Goal: Entertainment & Leisure: Consume media (video, audio)

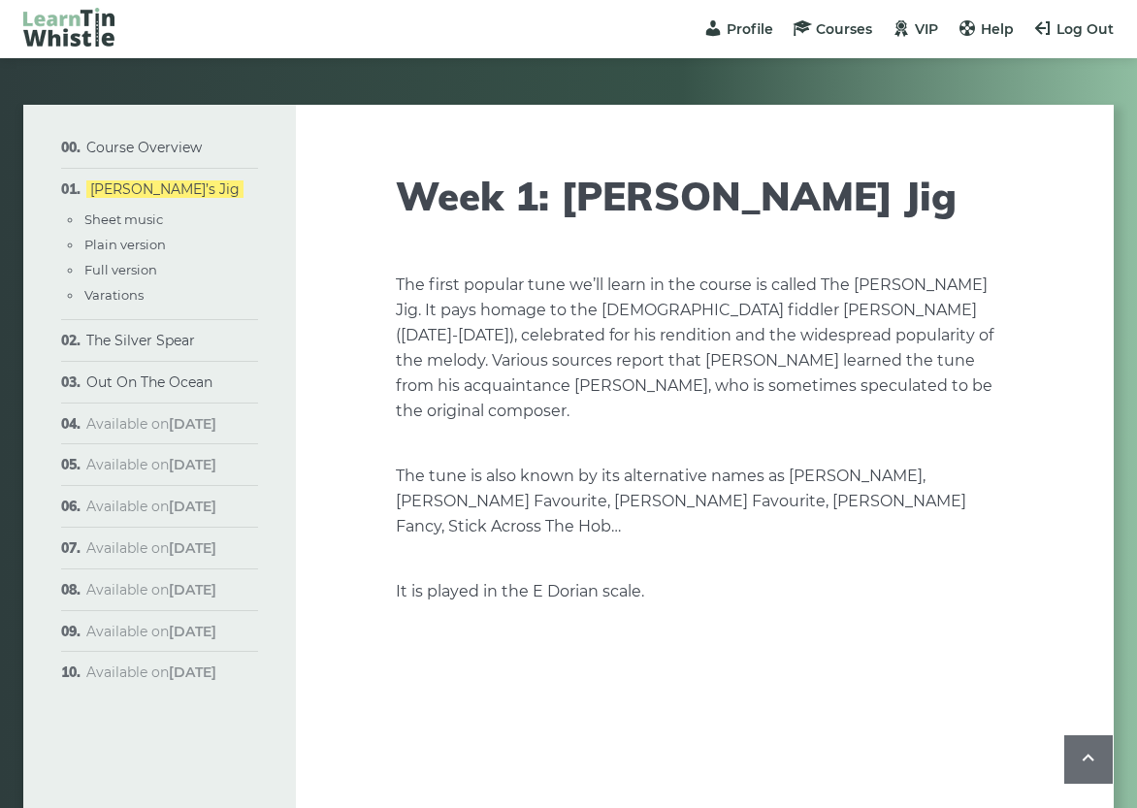
scroll to position [2796, 0]
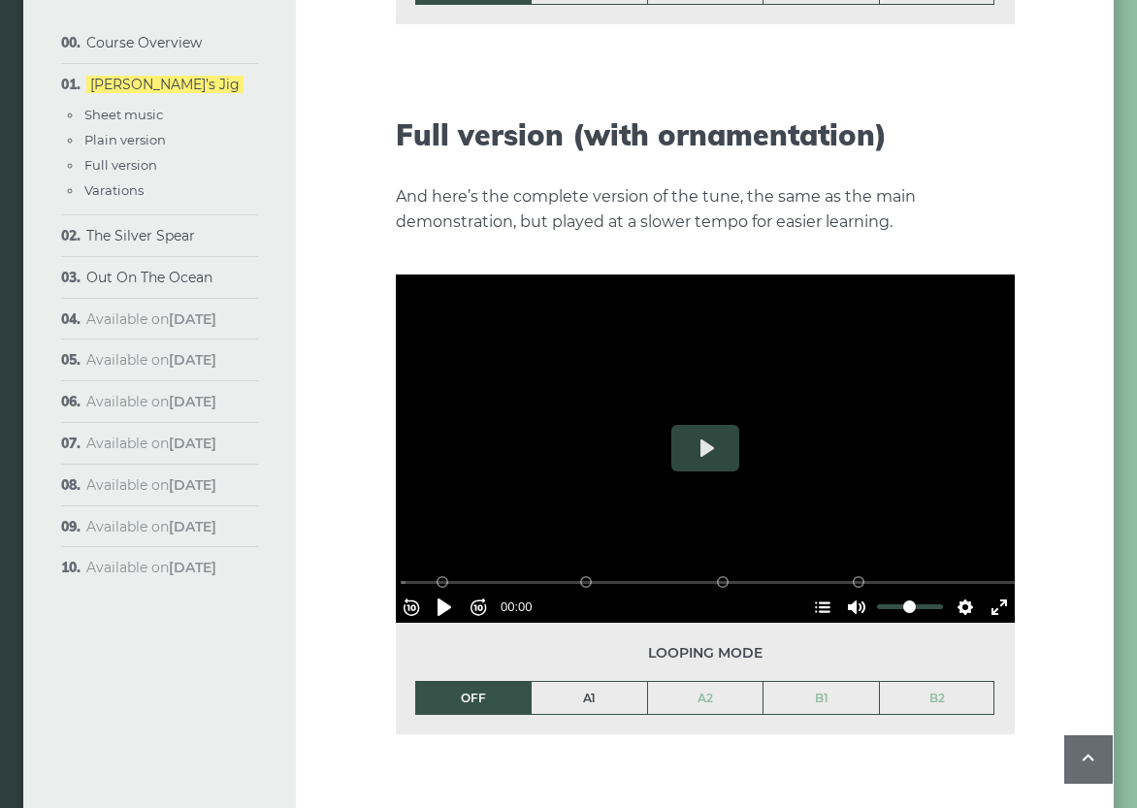
click at [576, 682] on link "A1" at bounding box center [589, 698] width 115 height 33
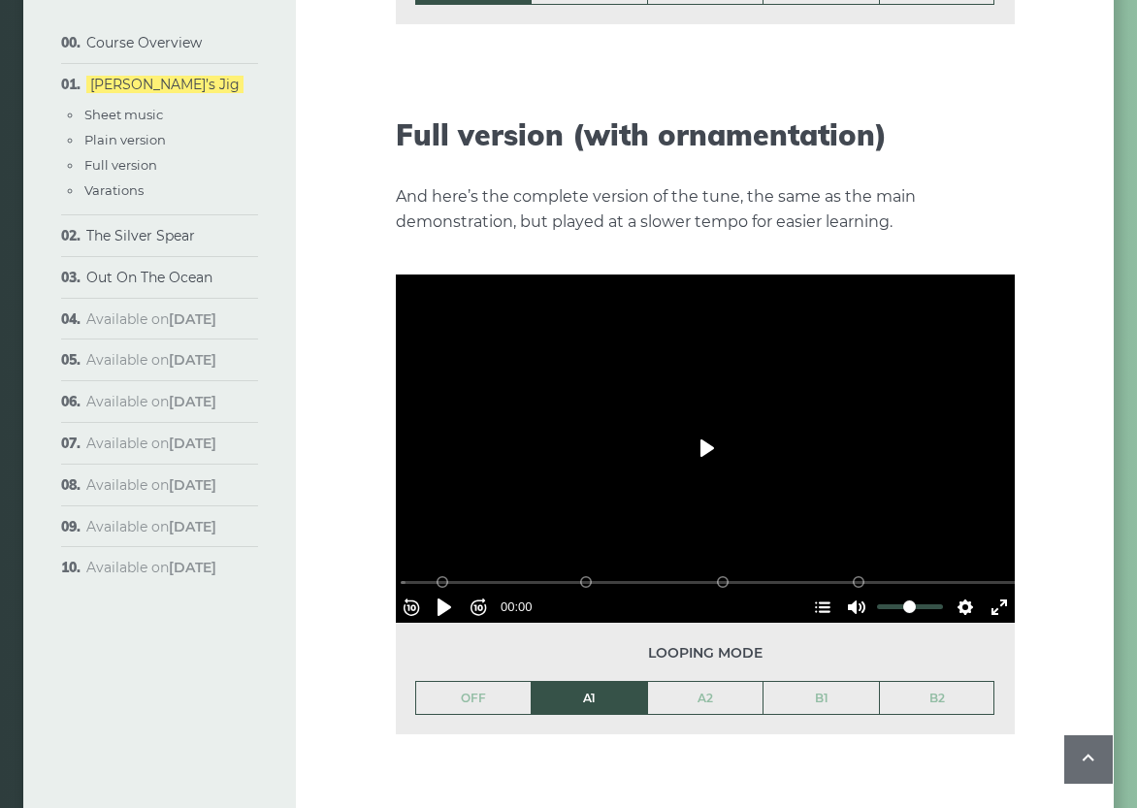
click at [698, 425] on button "Play" at bounding box center [705, 448] width 68 height 47
click at [958, 592] on button "Settings" at bounding box center [965, 607] width 31 height 31
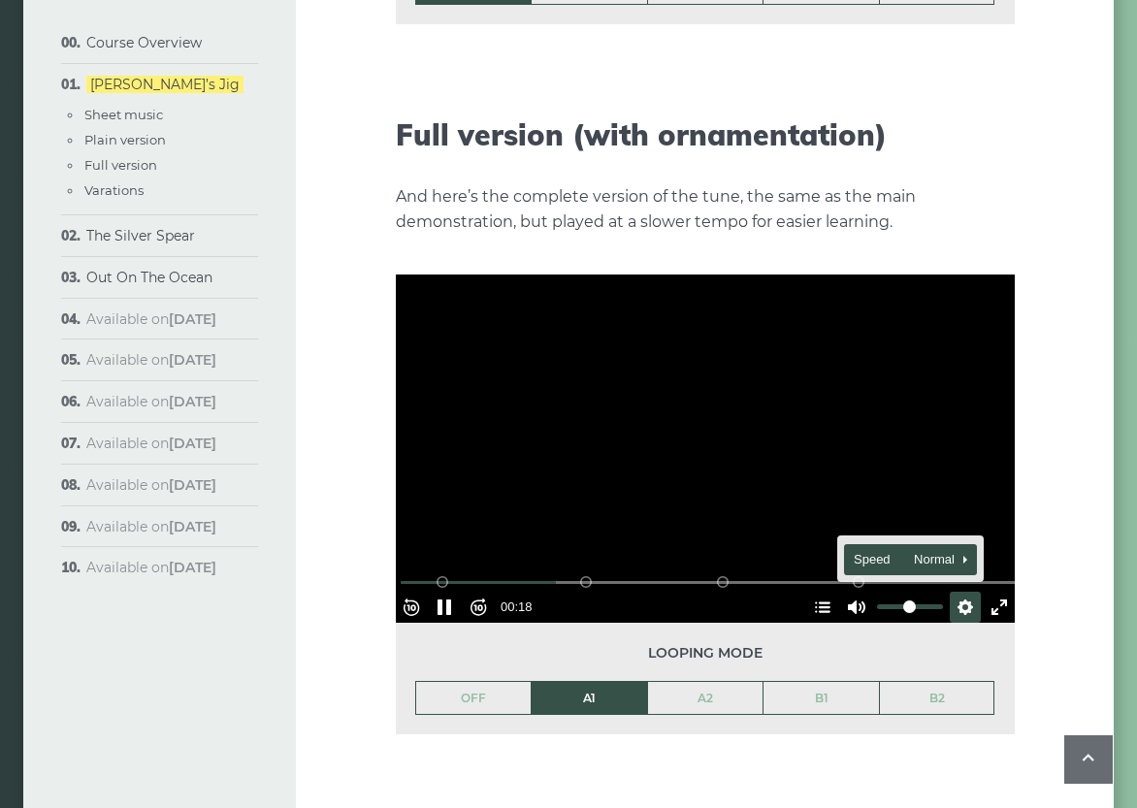
click at [927, 549] on span "Speed Normal" at bounding box center [902, 559] width 96 height 21
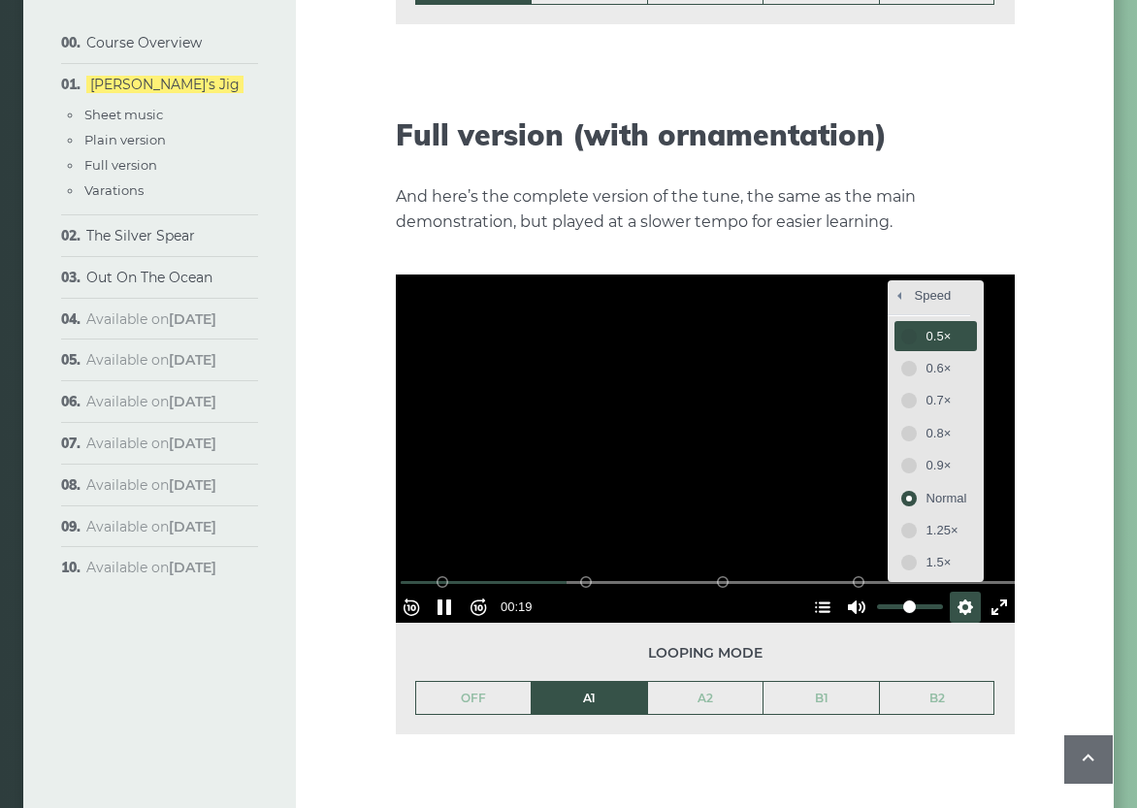
click at [926, 326] on span "0.5×" at bounding box center [946, 336] width 41 height 21
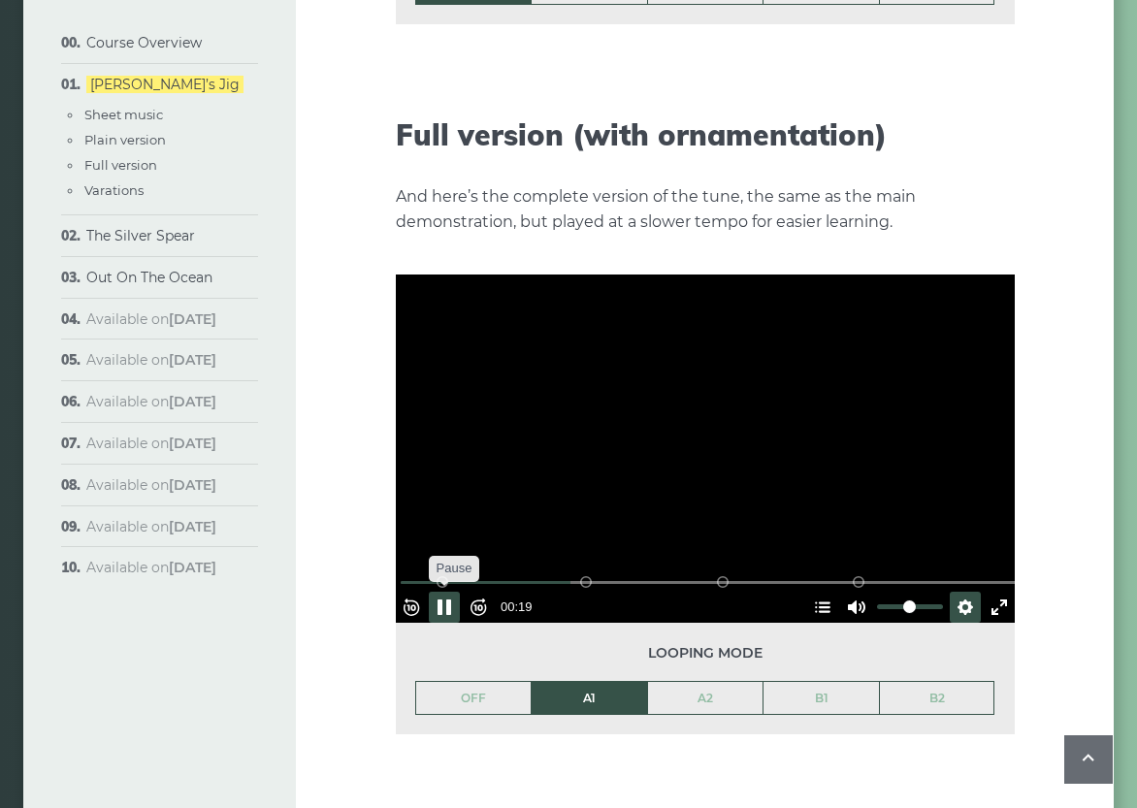
click at [448, 592] on button "Pause Play" at bounding box center [444, 607] width 31 height 31
click at [700, 682] on link "A2" at bounding box center [705, 698] width 115 height 33
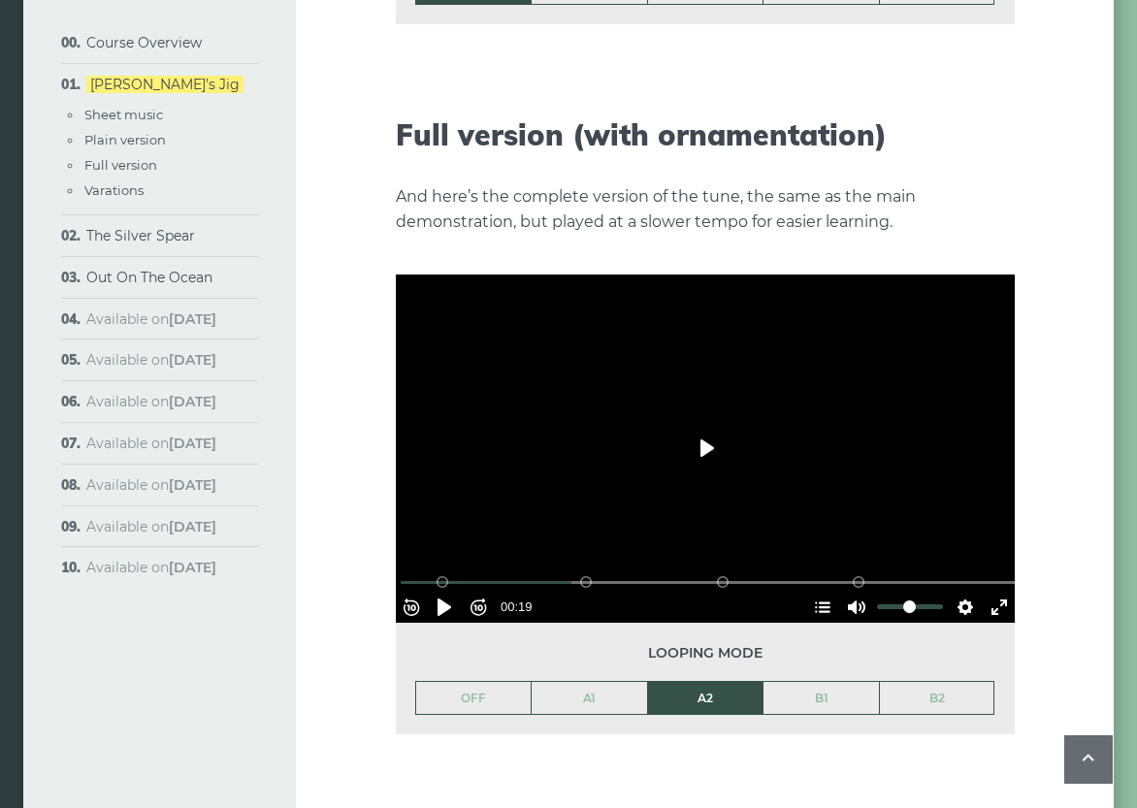
click at [706, 430] on button "Play" at bounding box center [705, 448] width 68 height 47
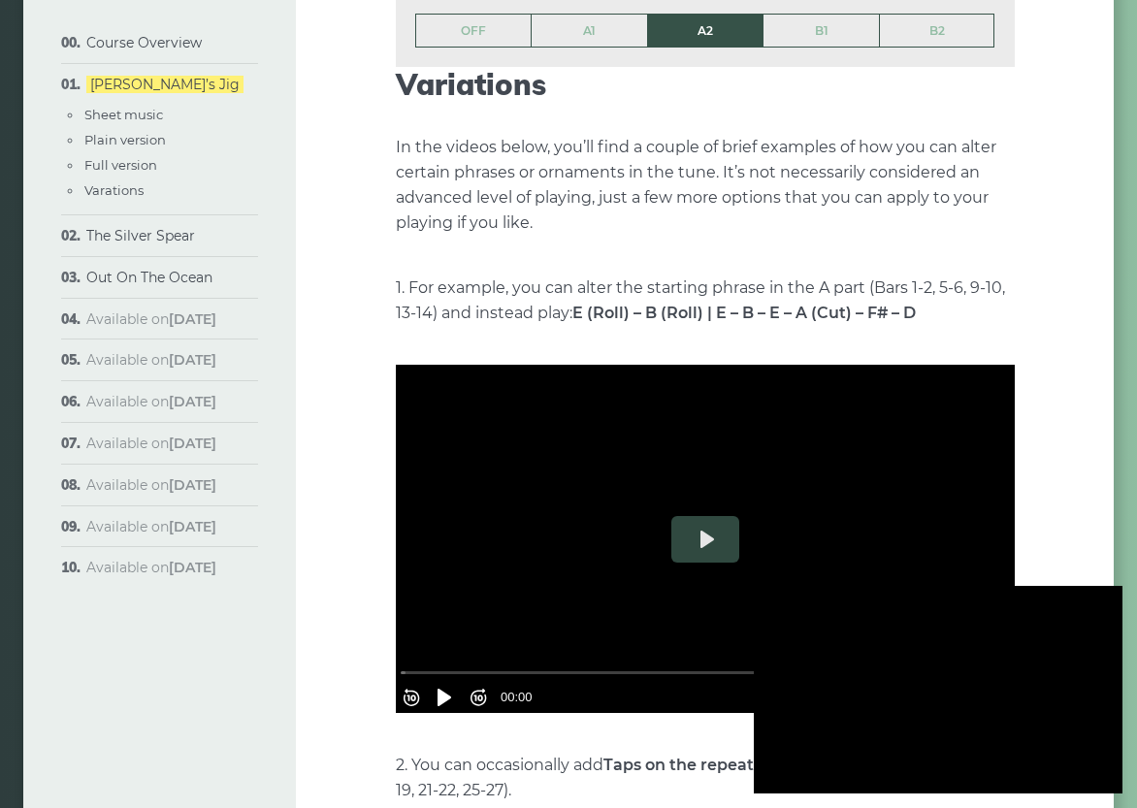
scroll to position [3504, 0]
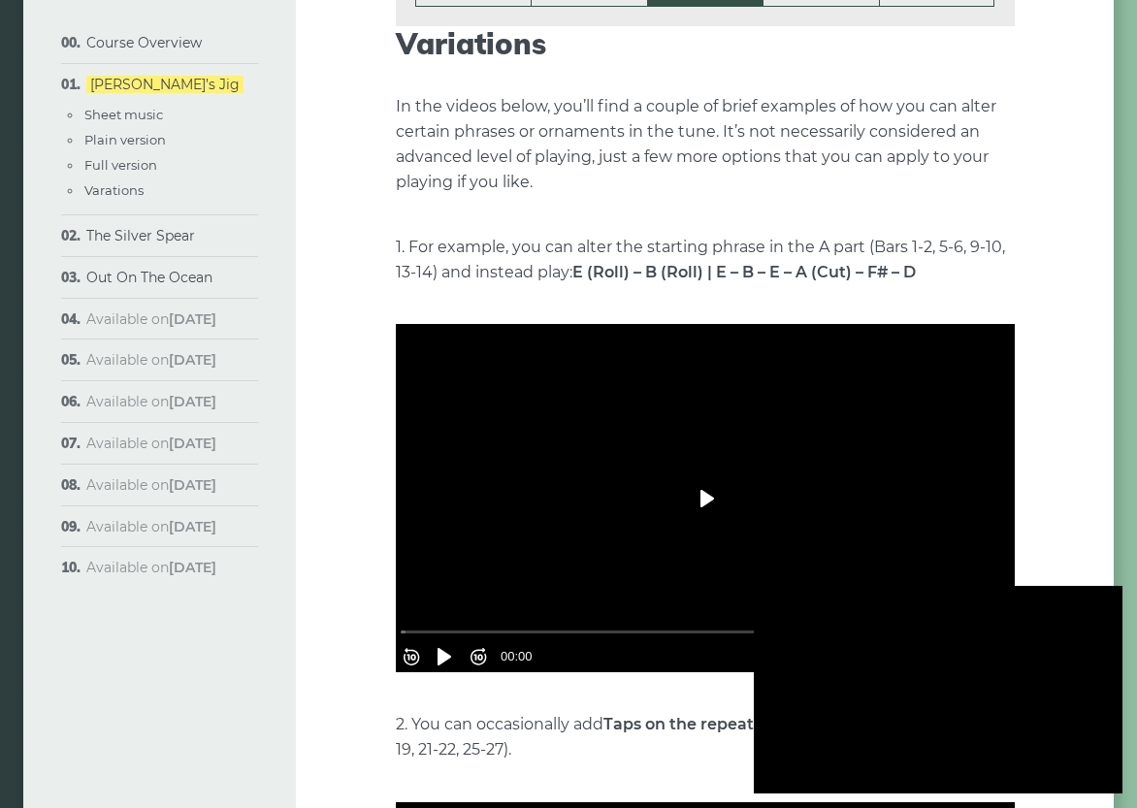
click at [697, 478] on button "Play" at bounding box center [705, 498] width 68 height 47
type input "*****"
click at [564, 712] on p "2. You can occasionally add Taps on the repeated E notes in the B part (Bars 17…" at bounding box center [705, 737] width 619 height 50
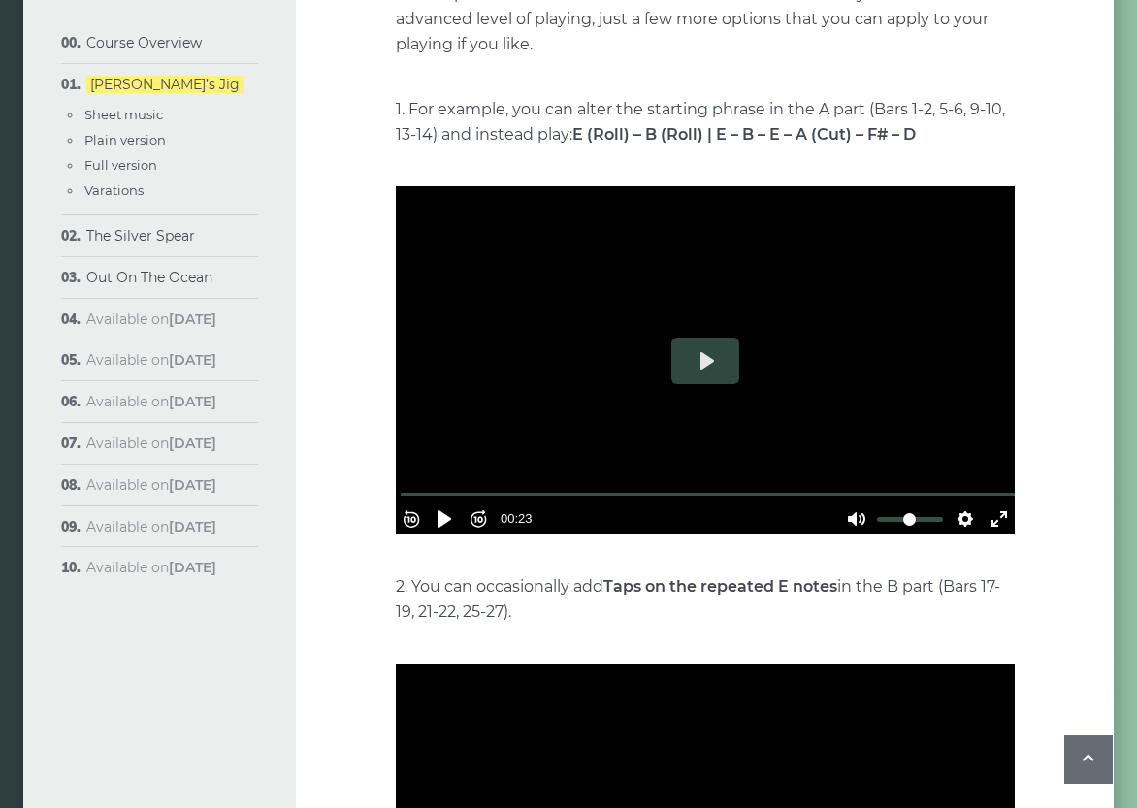
scroll to position [3738, 0]
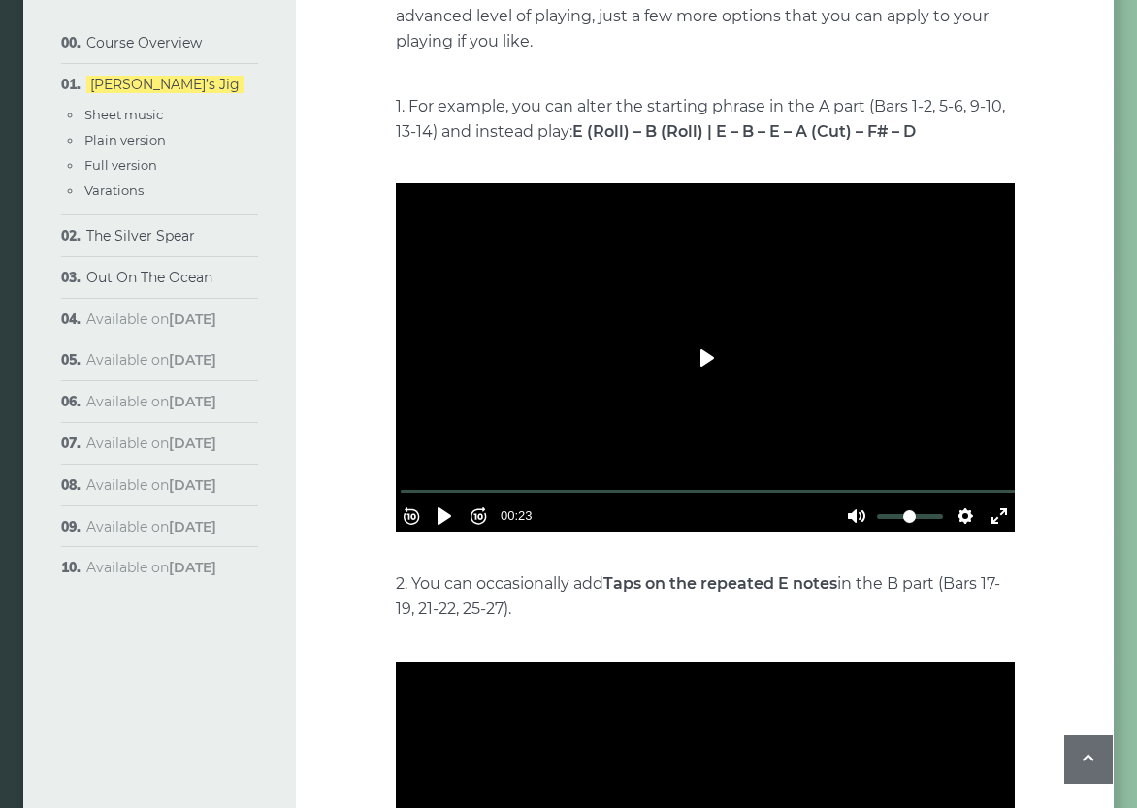
click at [704, 335] on button "Play" at bounding box center [705, 358] width 68 height 47
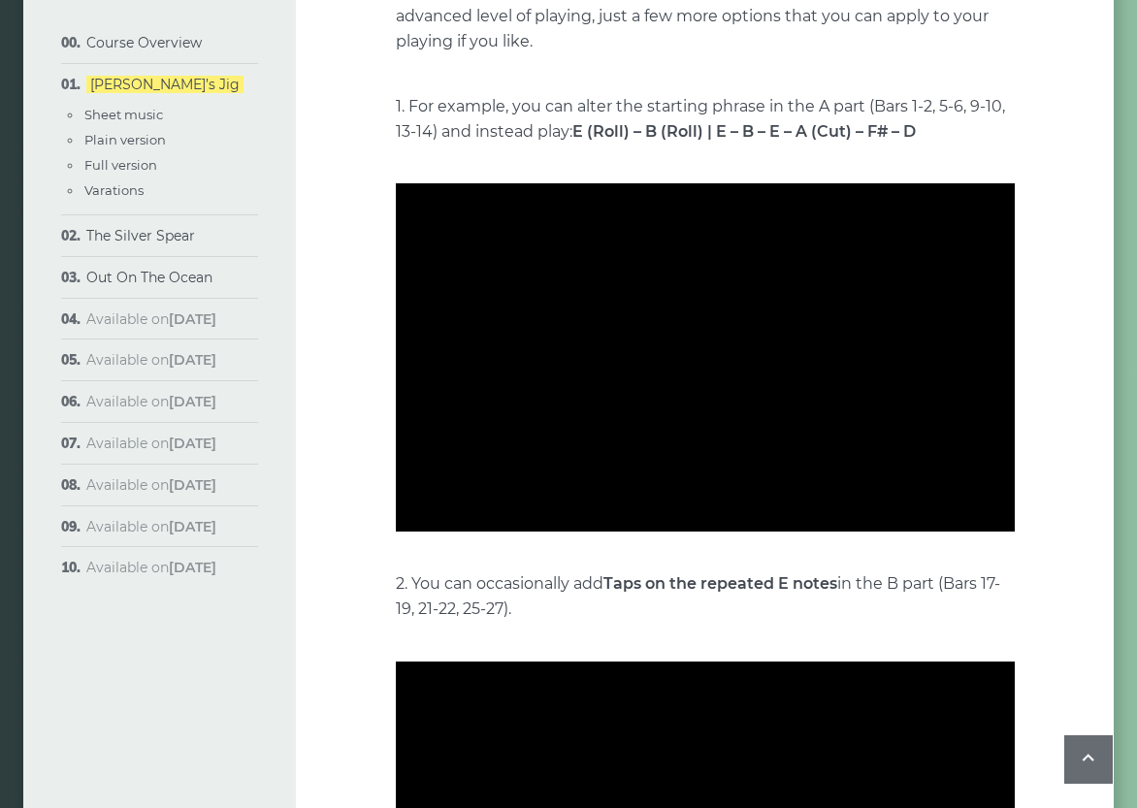
type input "***"
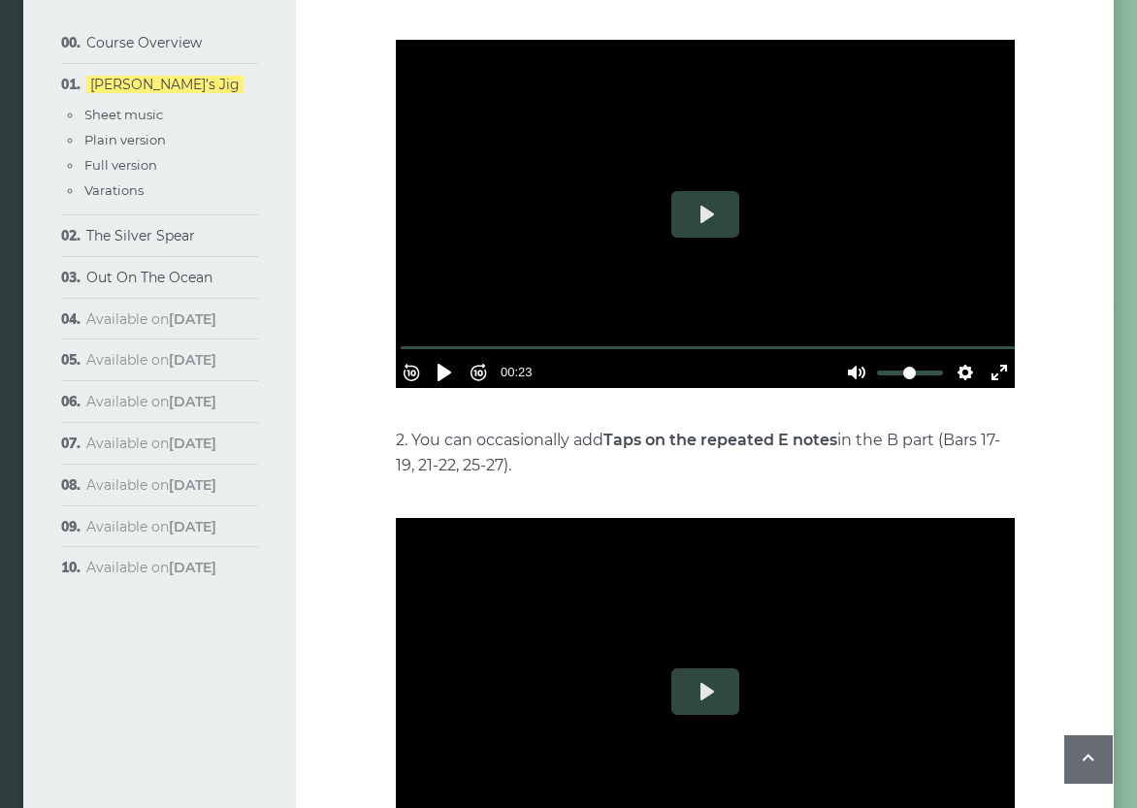
scroll to position [3997, 0]
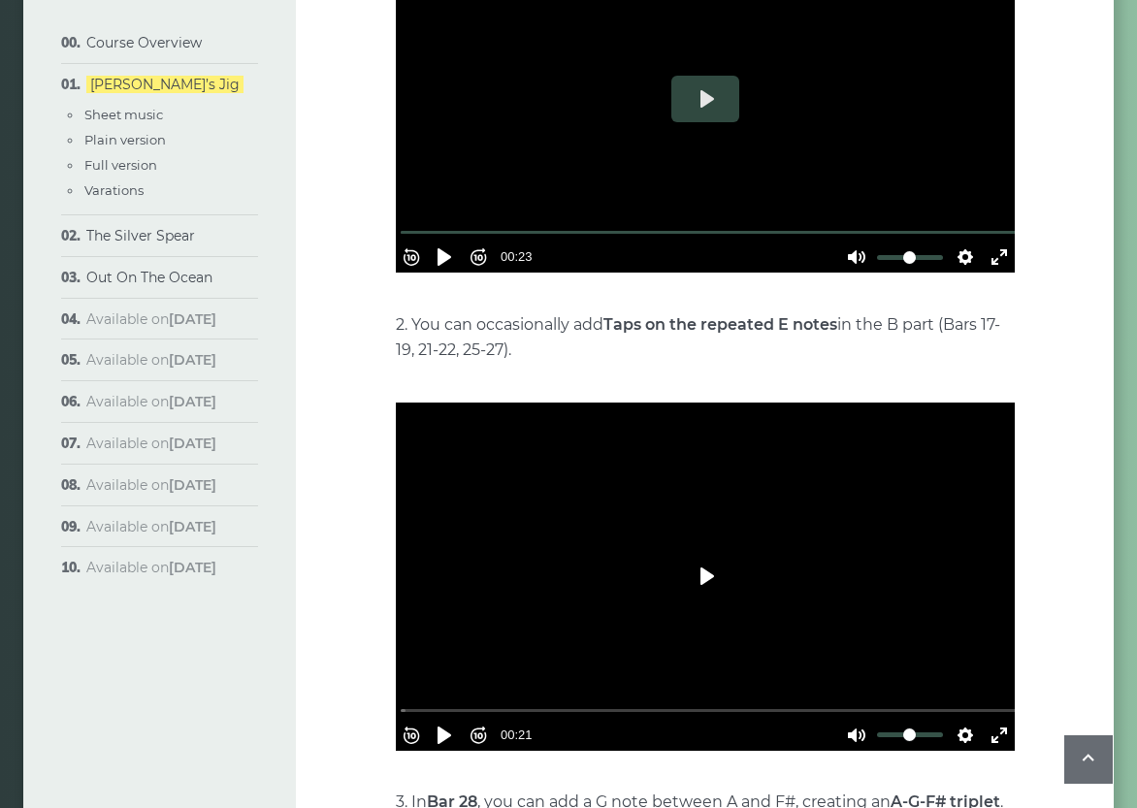
click at [700, 553] on button "Play" at bounding box center [705, 576] width 68 height 47
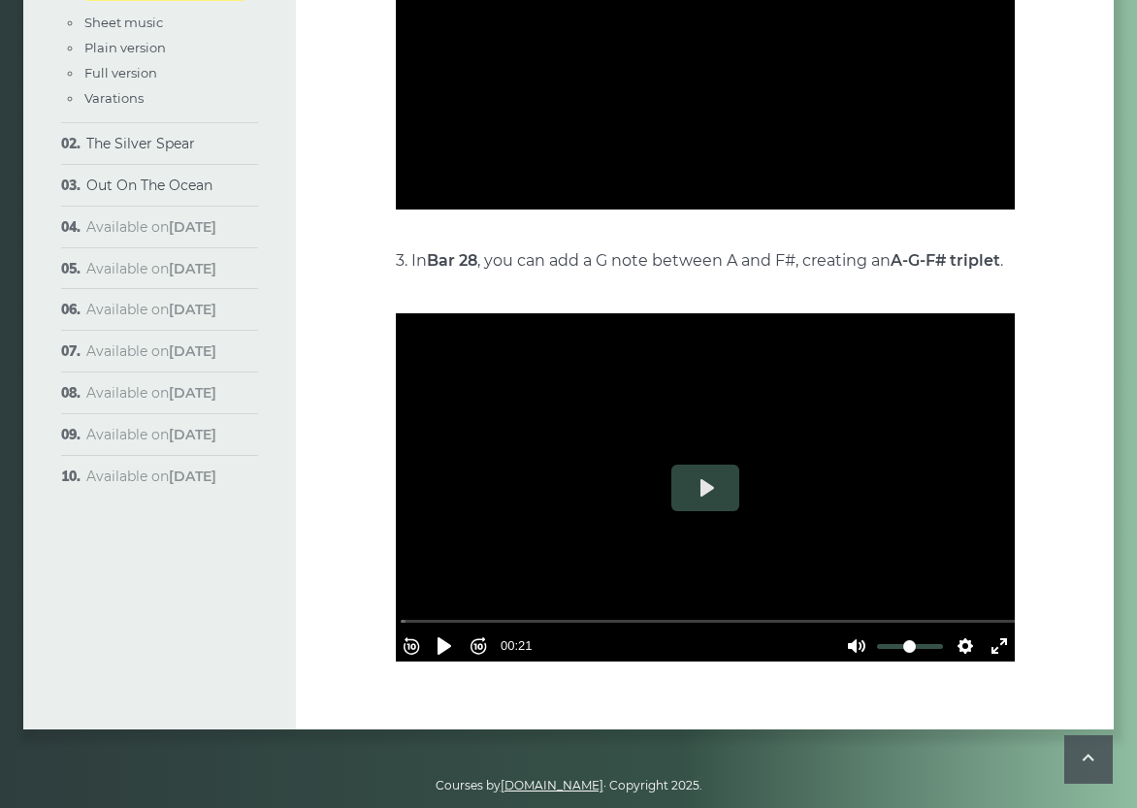
scroll to position [4545, 0]
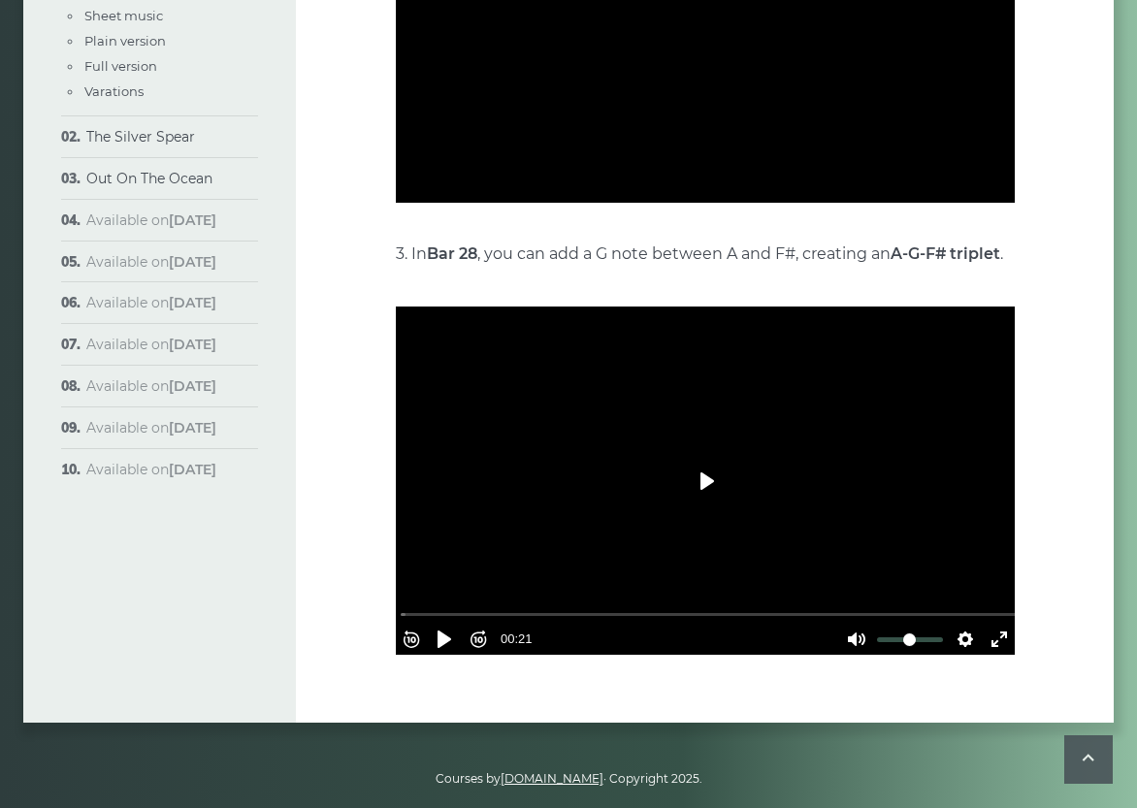
click at [700, 458] on button "Play" at bounding box center [705, 481] width 68 height 47
type input "*****"
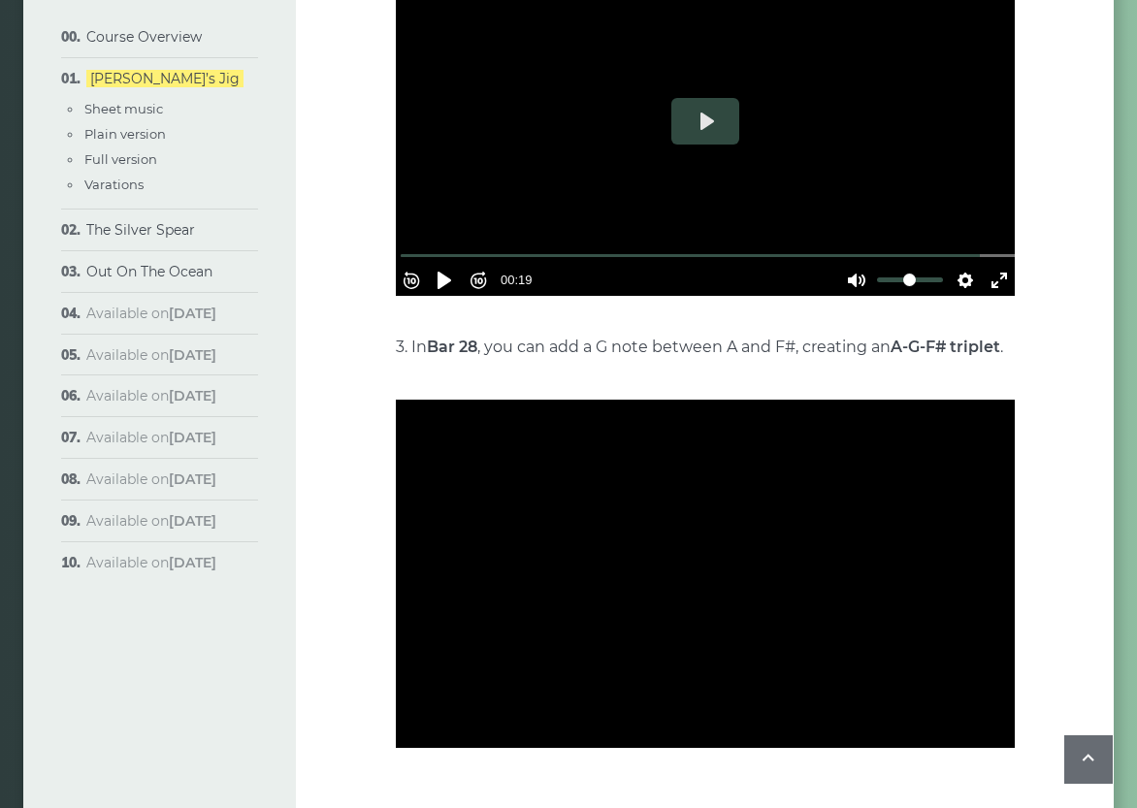
scroll to position [4451, 0]
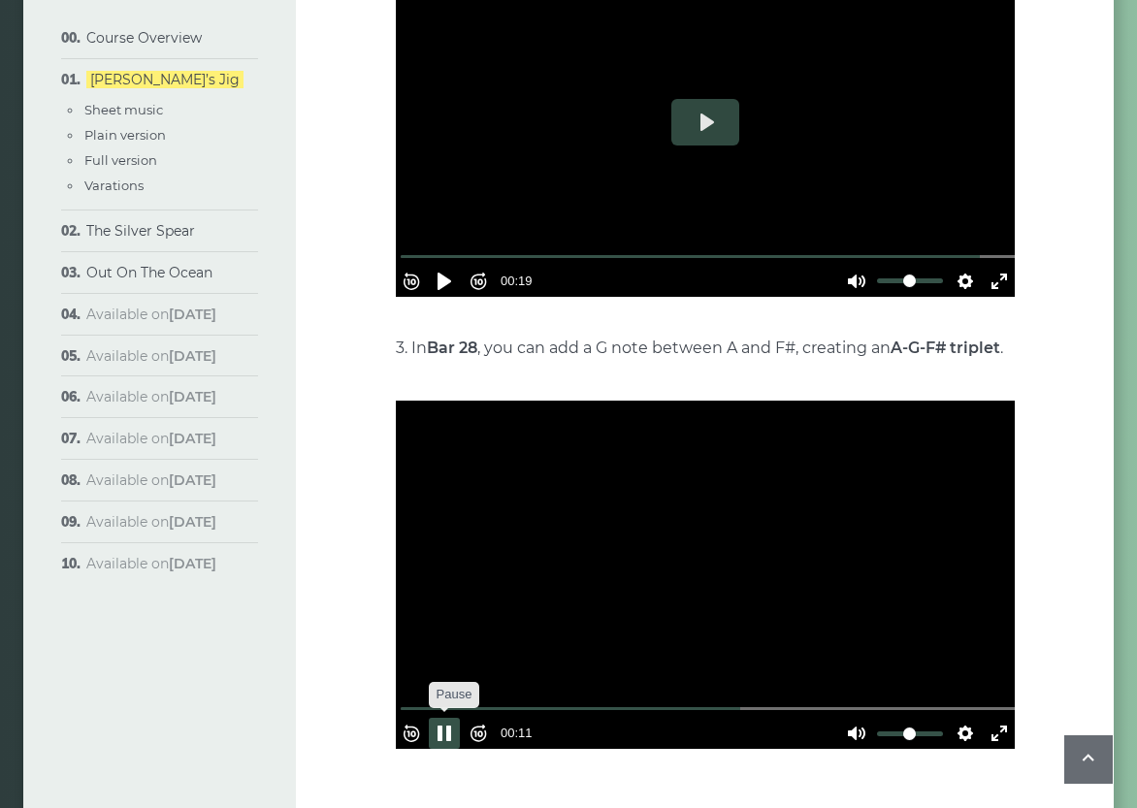
click at [457, 718] on button "Pause Play" at bounding box center [444, 733] width 31 height 31
type input "*****"
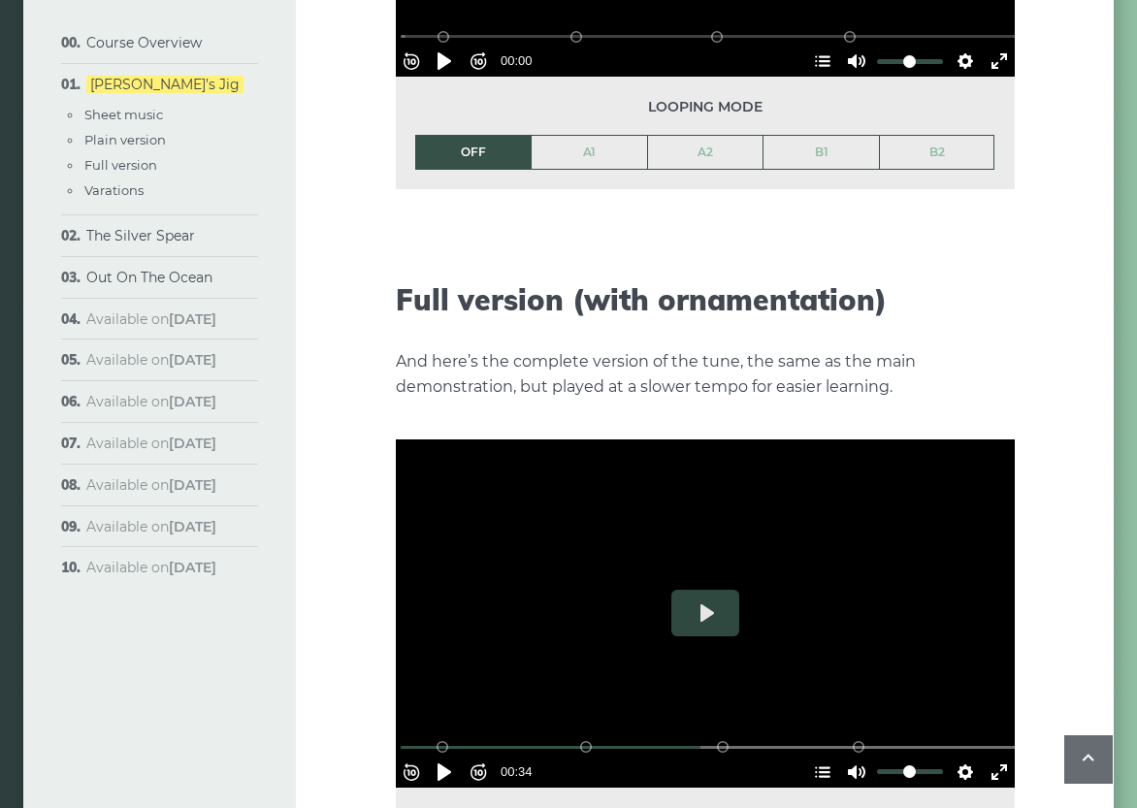
scroll to position [2033, 0]
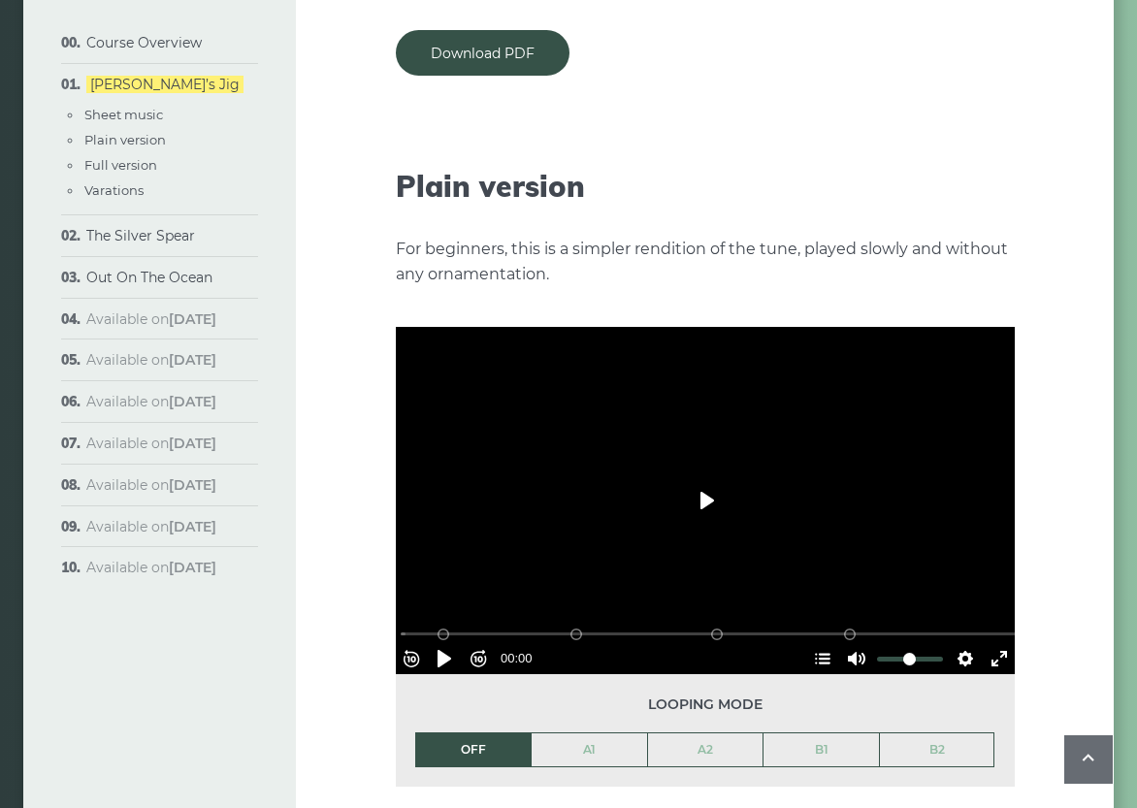
click at [704, 477] on button "Play" at bounding box center [705, 500] width 68 height 47
click at [458, 643] on button "Pause Play" at bounding box center [444, 658] width 31 height 31
drag, startPoint x: 453, startPoint y: 598, endPoint x: 399, endPoint y: 594, distance: 54.5
click at [399, 594] on div "Rewind 10s Pause Play Forward 10s % buffered 00:00 B2 (Bars 25-32) B1 (Bars 17-…" at bounding box center [705, 632] width 619 height 83
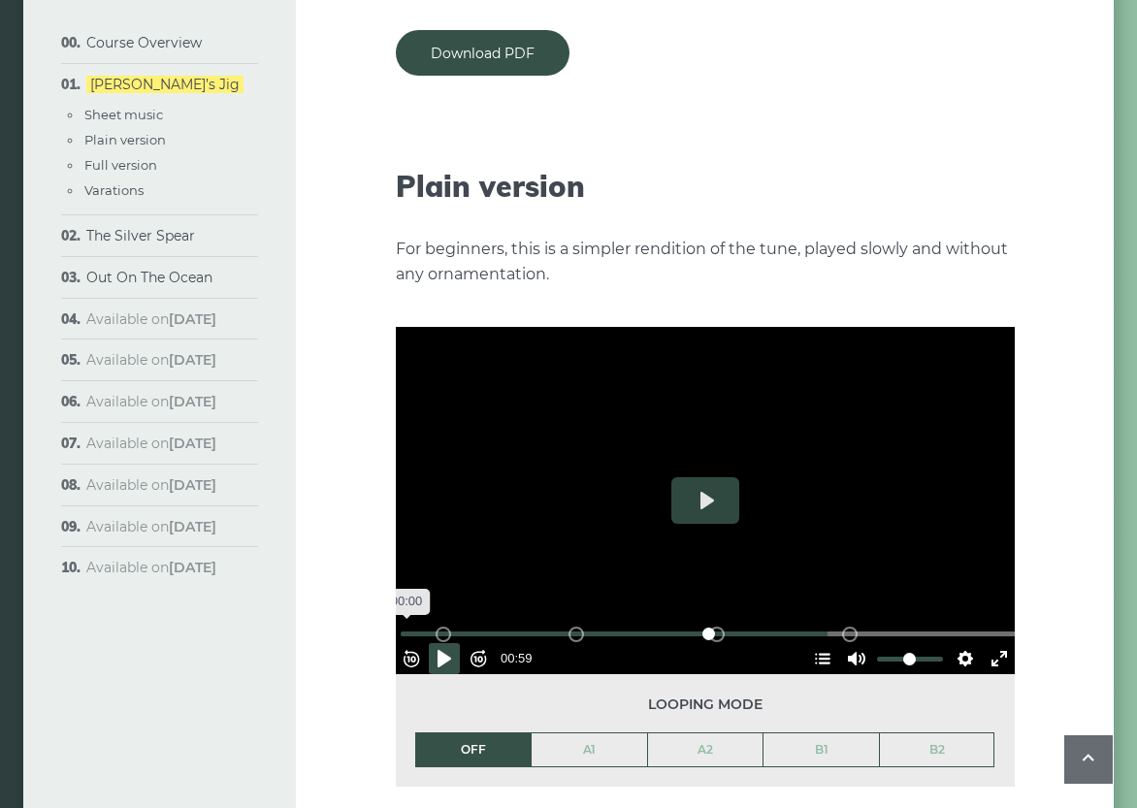
click at [416, 625] on input "Seek" at bounding box center [709, 634] width 617 height 18
click at [709, 477] on button "Play" at bounding box center [705, 500] width 68 height 47
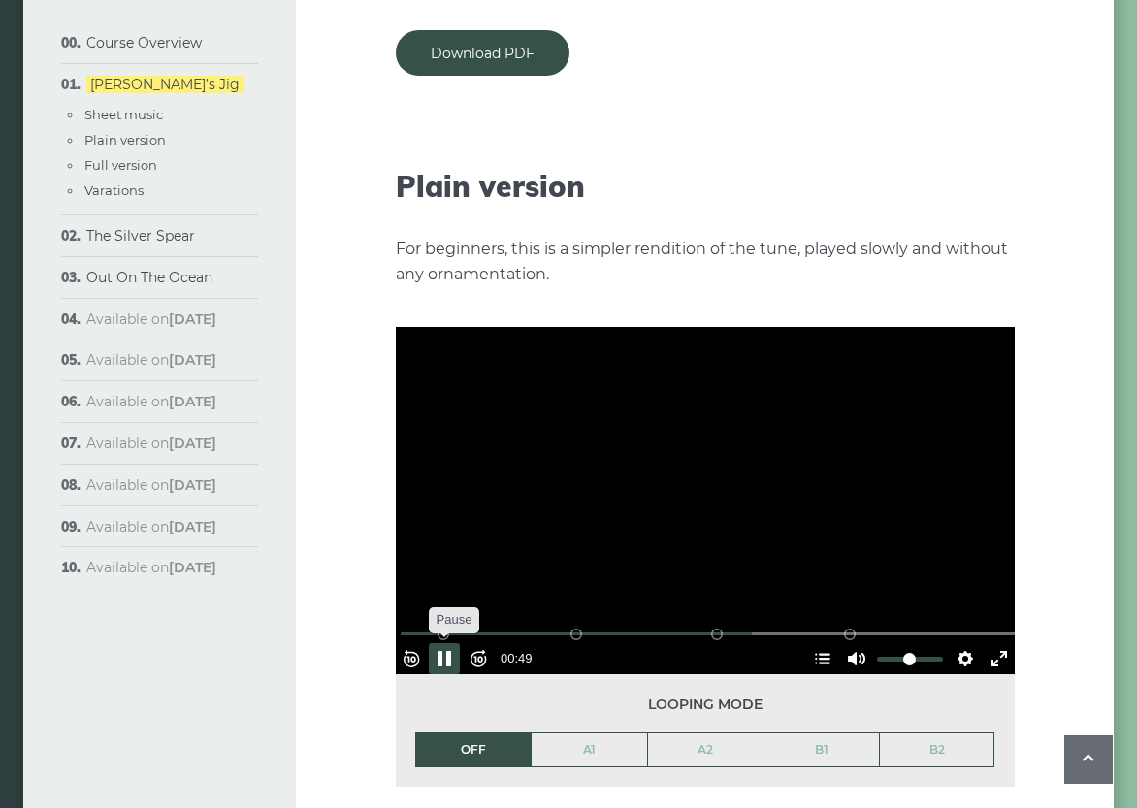
click at [455, 643] on button "Pause Play" at bounding box center [444, 658] width 31 height 31
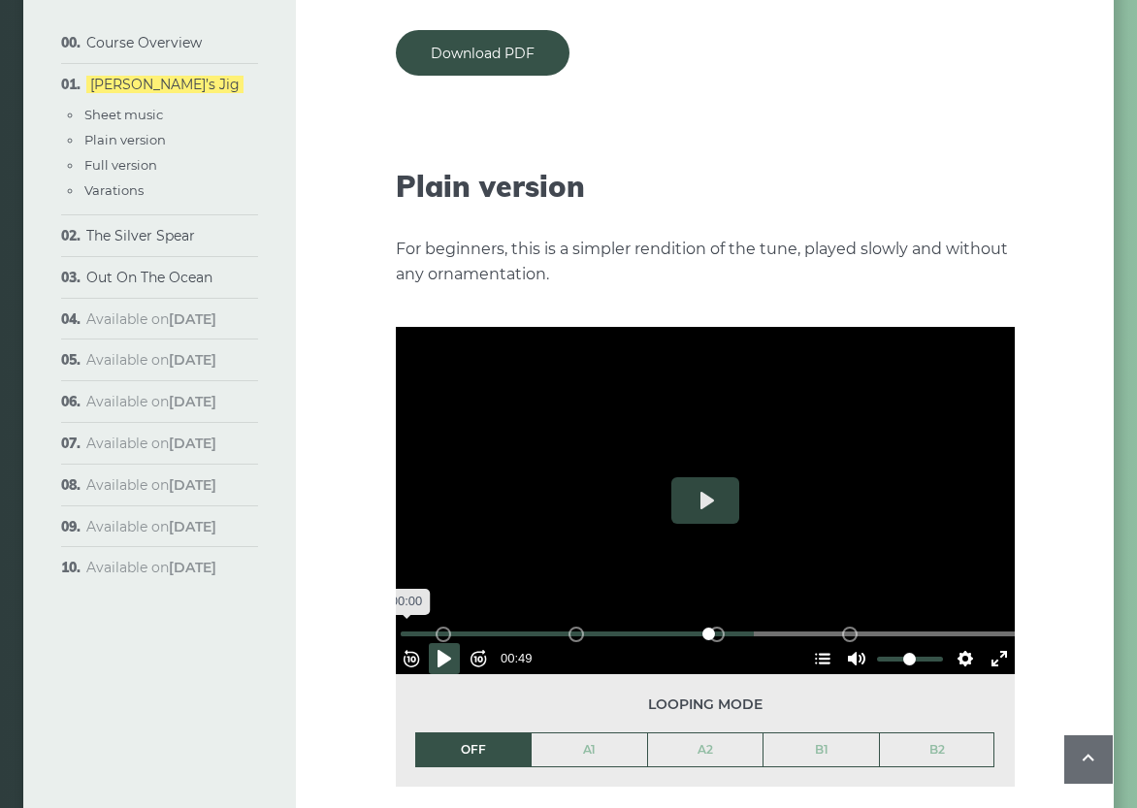
drag, startPoint x: 715, startPoint y: 602, endPoint x: 415, endPoint y: 602, distance: 299.8
click at [415, 625] on div "% buffered 00:00 B2 (Bars 25-32) B1 (Bars 17-24) A2 (Bars 9-16) A1 (Bars 1-8)" at bounding box center [707, 634] width 619 height 18
drag, startPoint x: 713, startPoint y: 599, endPoint x: 452, endPoint y: 604, distance: 261.0
click at [452, 625] on div "B2 (Bars 25-32) B1 (Bars 17-24) A2 (Bars 9-16) A1 (Bars 1-8)" at bounding box center [709, 634] width 603 height 18
click at [421, 625] on input "Seek" at bounding box center [709, 634] width 617 height 18
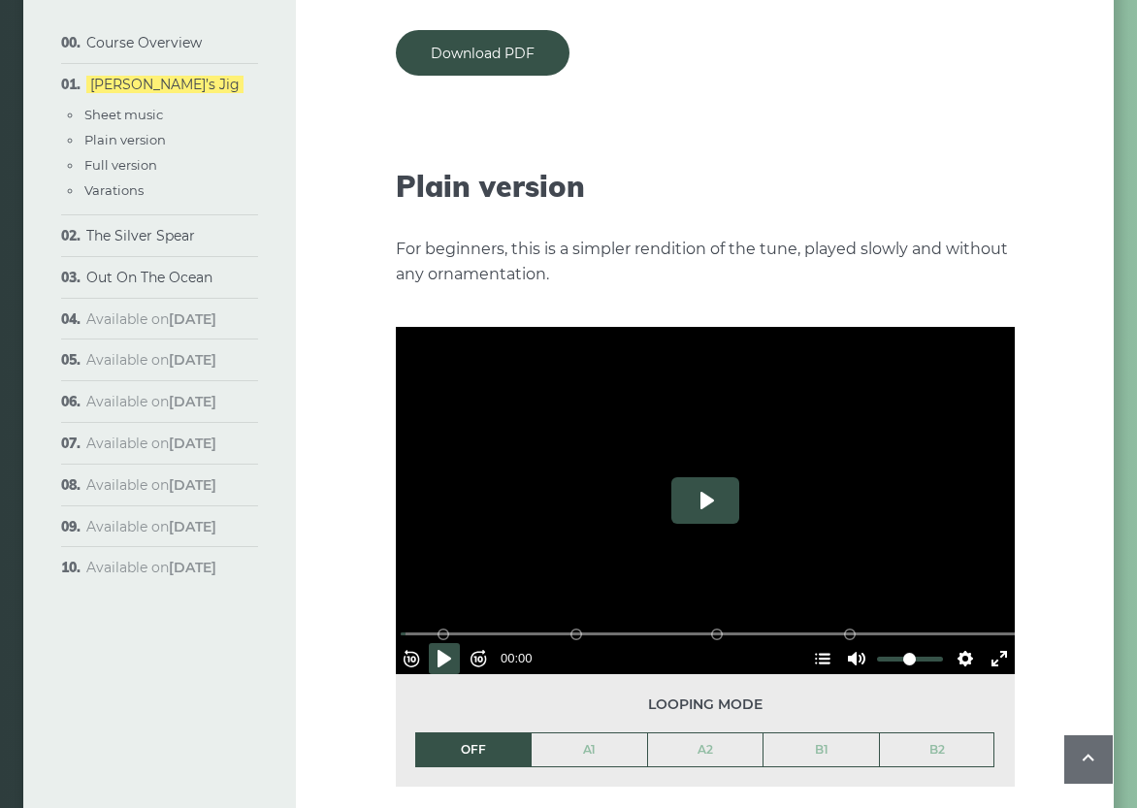
click at [700, 481] on button "Play" at bounding box center [705, 500] width 68 height 47
click at [453, 643] on button "Pause Play" at bounding box center [444, 658] width 31 height 31
click at [418, 625] on input "Seek" at bounding box center [709, 634] width 617 height 18
click at [700, 477] on button "Play" at bounding box center [705, 500] width 68 height 47
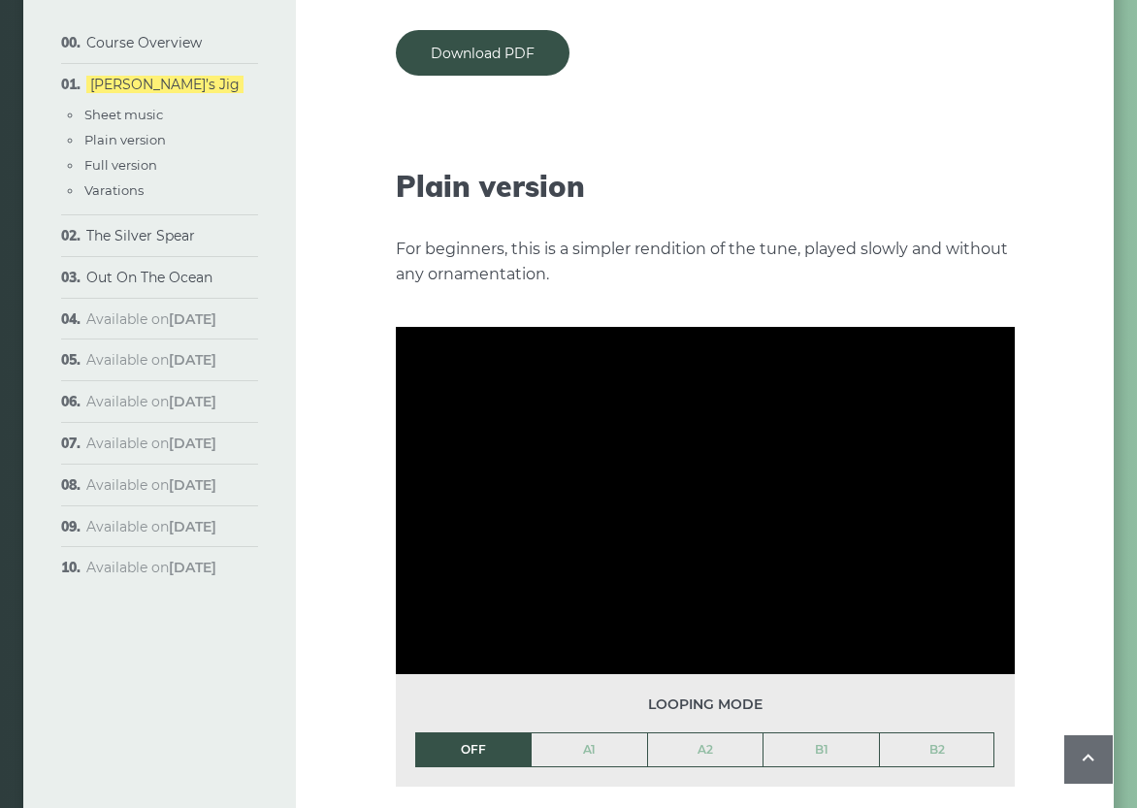
click at [462, 732] on li "OFF" at bounding box center [473, 749] width 116 height 35
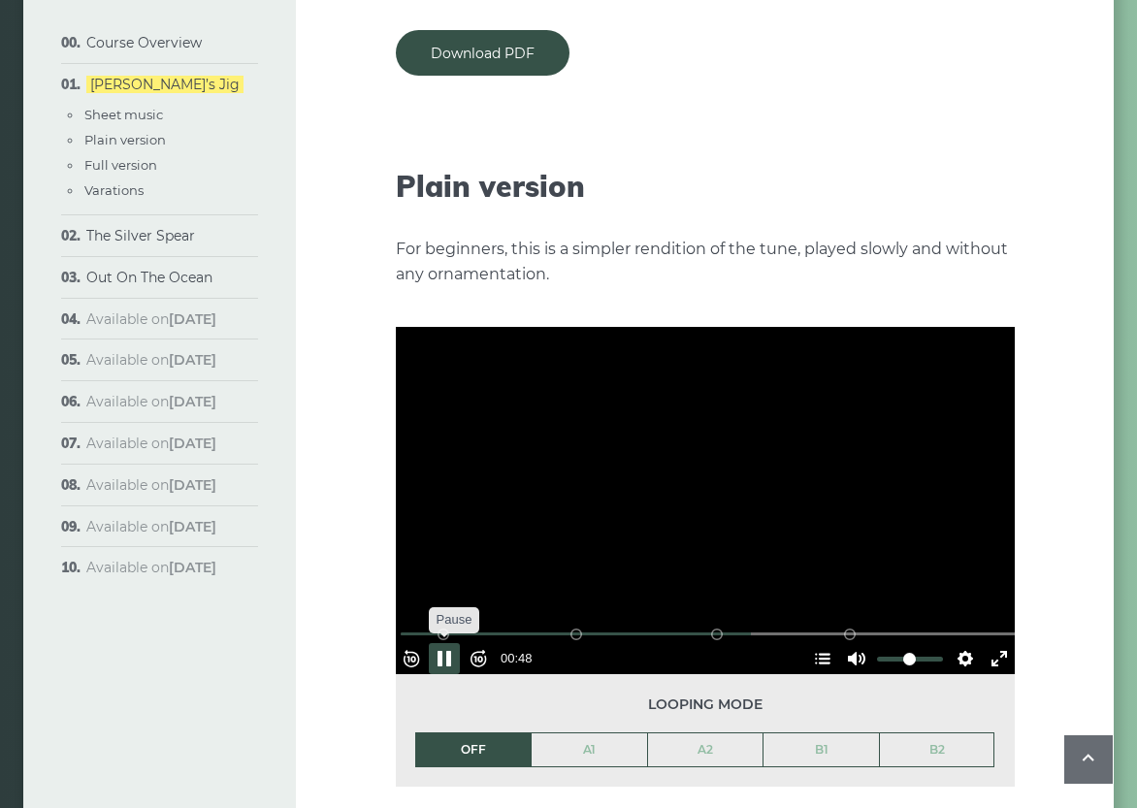
click at [451, 643] on button "Pause Play" at bounding box center [444, 658] width 31 height 31
type input "*****"
click at [138, 242] on link "The Silver Spear" at bounding box center [140, 235] width 109 height 17
